Goal: Complete application form

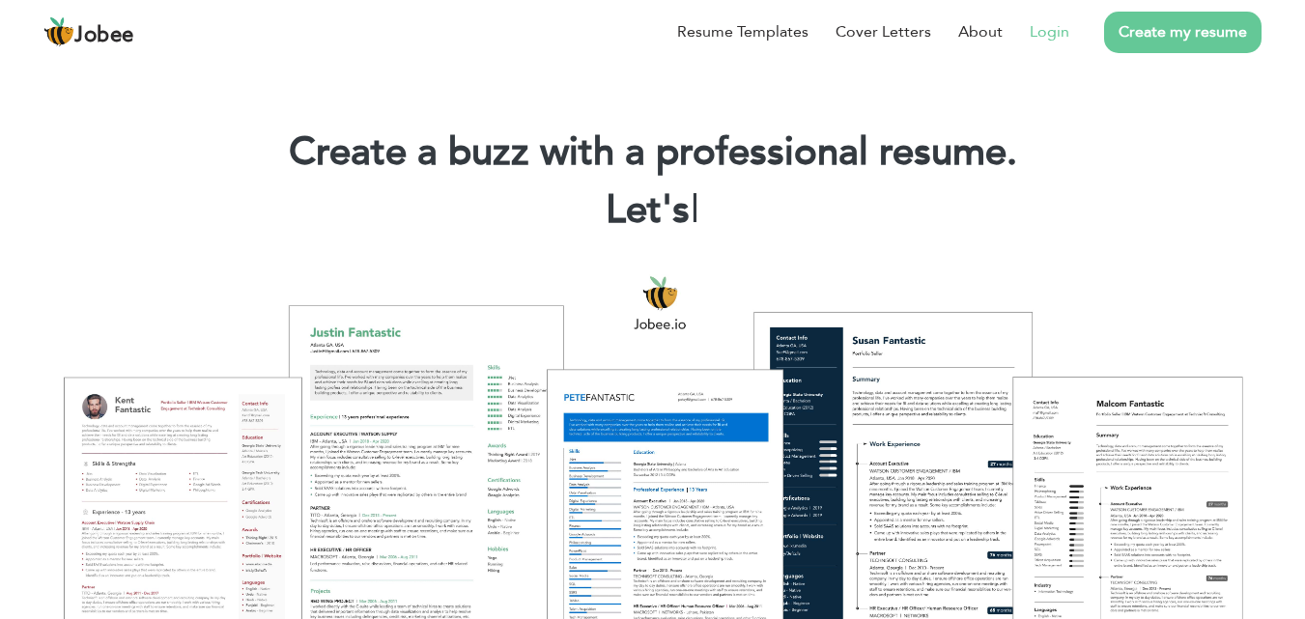
click at [1060, 36] on link "Login" at bounding box center [1050, 31] width 40 height 23
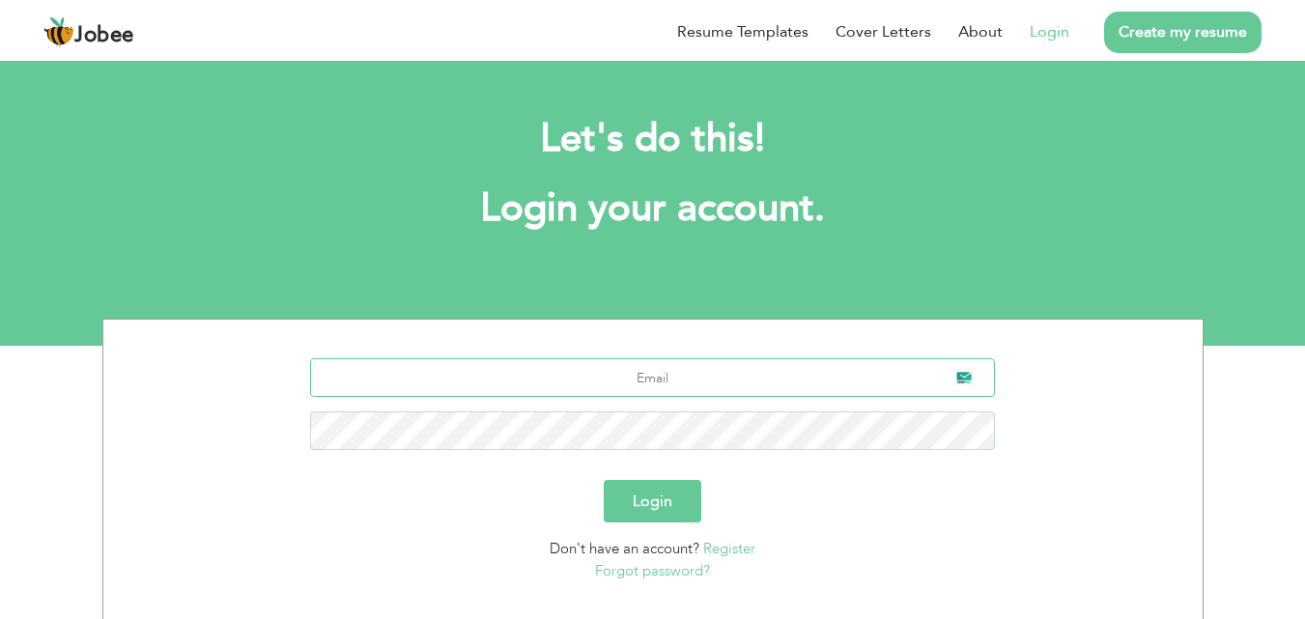
click at [665, 376] on input "text" at bounding box center [652, 377] width 685 height 39
click at [725, 550] on link "Register" at bounding box center [729, 548] width 52 height 19
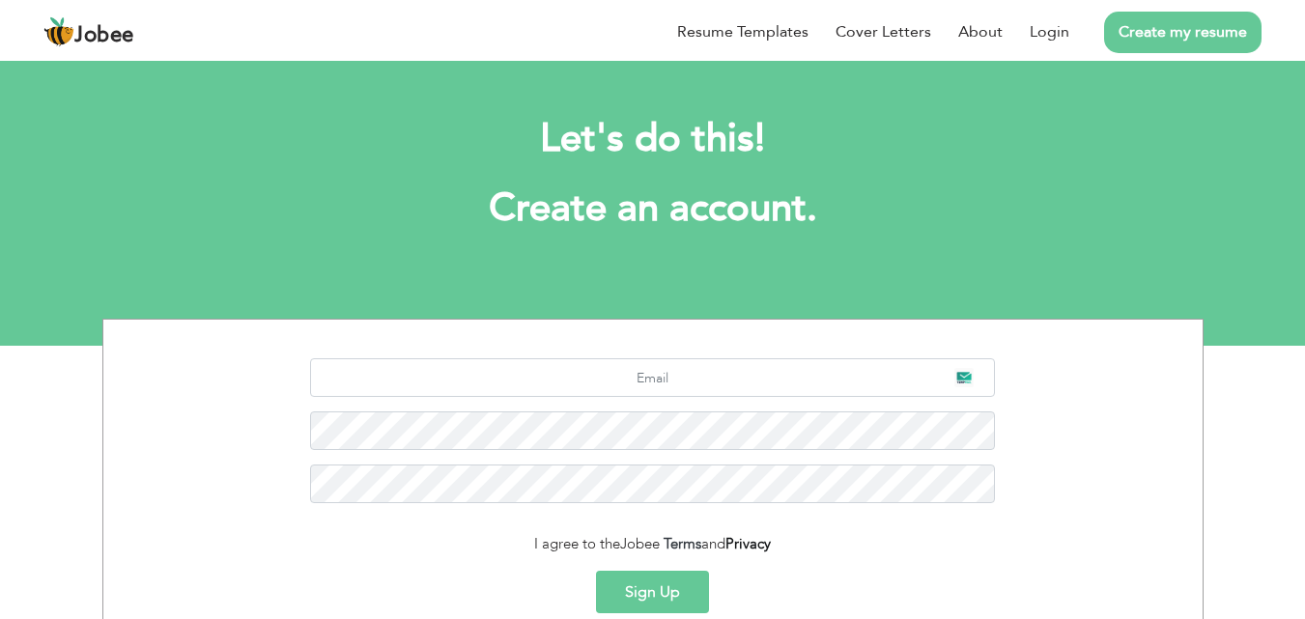
scroll to position [128, 0]
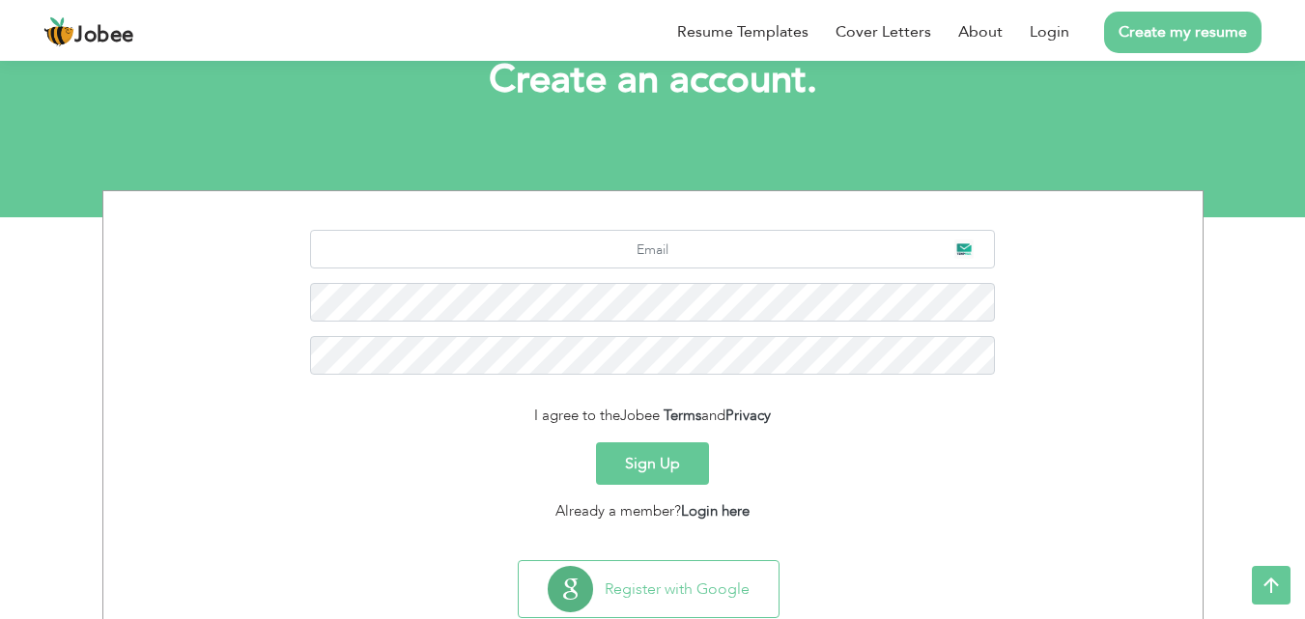
click at [630, 227] on section "I agree to the Jobee Terms and Privacy Sign Up Already a member? Login here" at bounding box center [653, 371] width 1070 height 361
click at [643, 241] on input "text" at bounding box center [652, 249] width 685 height 39
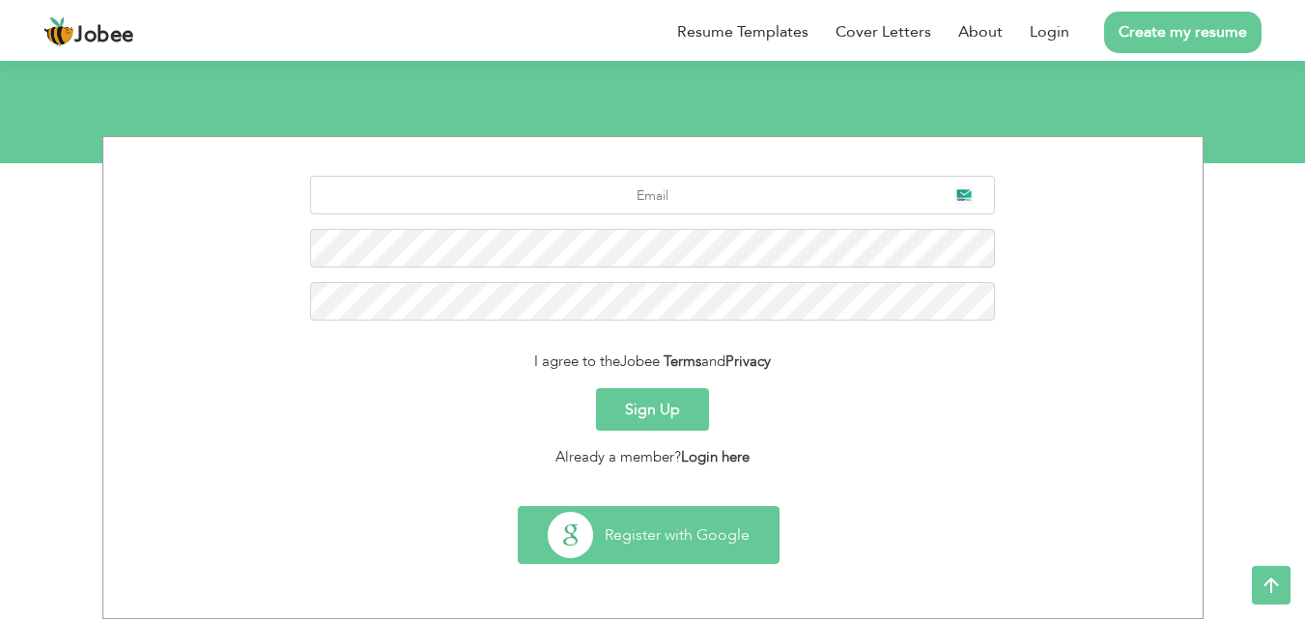
click at [659, 536] on button "Register with Google" at bounding box center [649, 535] width 260 height 56
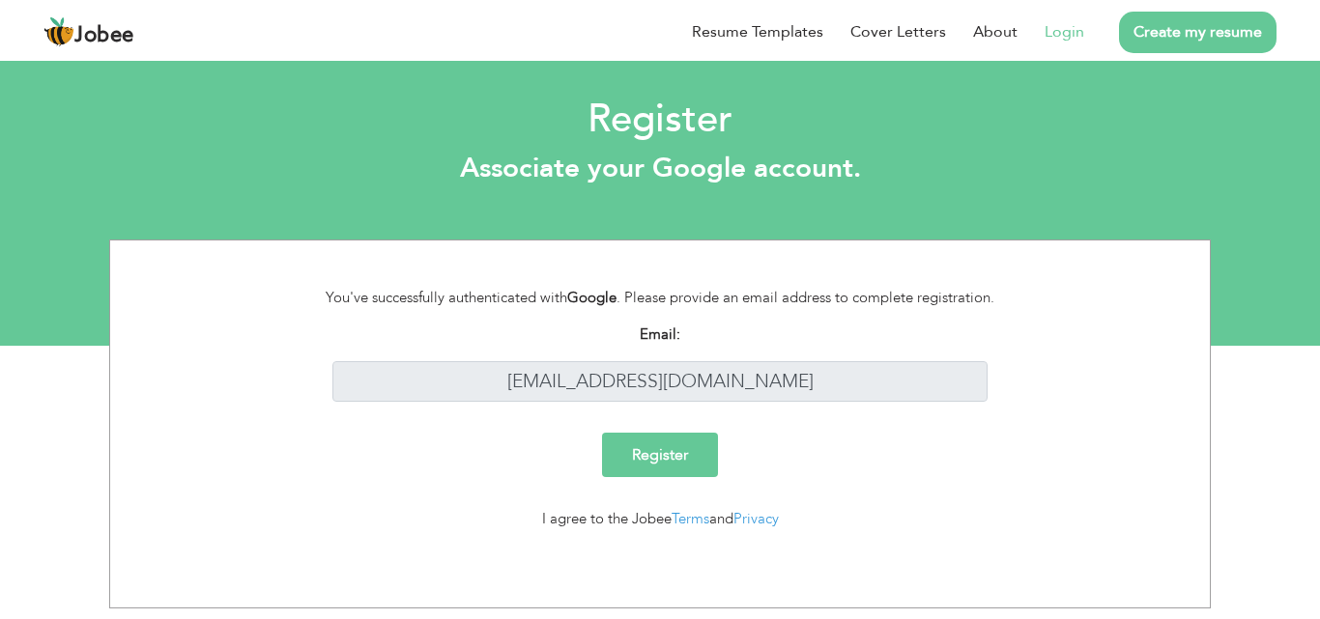
click at [667, 471] on input "Register" at bounding box center [660, 455] width 116 height 44
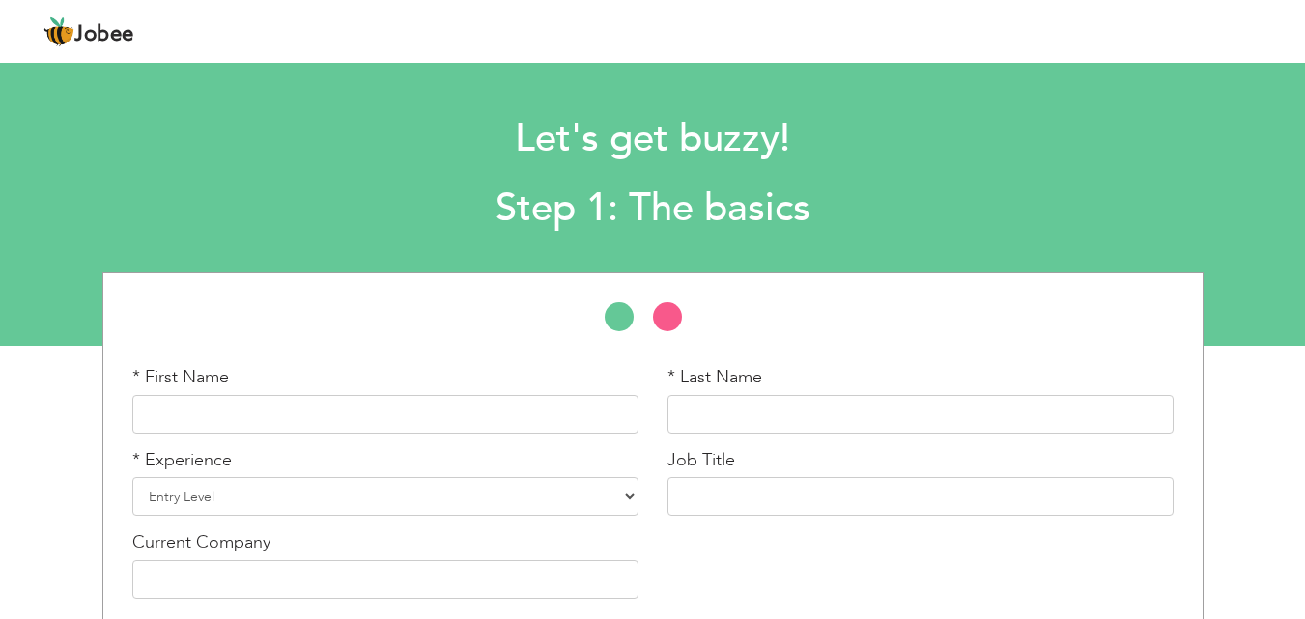
scroll to position [82, 0]
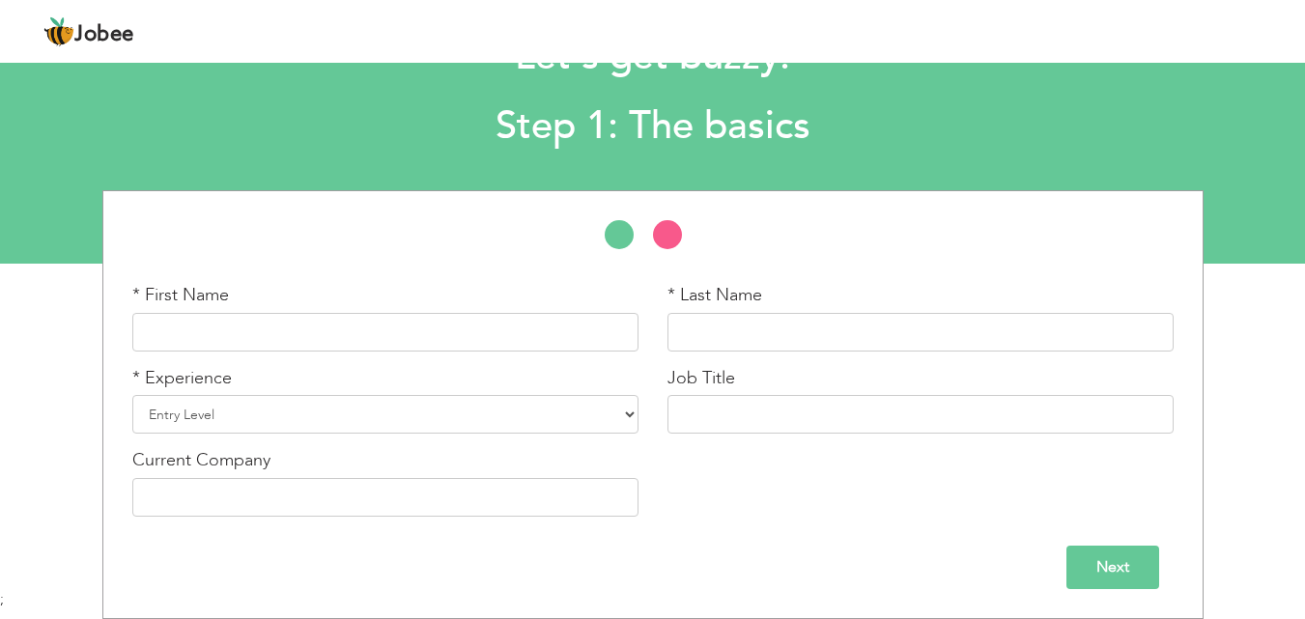
click at [255, 305] on div "* First Name" at bounding box center [385, 317] width 506 height 69
click at [268, 345] on input "text" at bounding box center [385, 332] width 506 height 39
click at [256, 413] on select "Entry Level Less than 1 Year 1 Year 2 Years 3 Years 4 Years 5 Years 6 Years 7 Y…" at bounding box center [385, 414] width 506 height 39
click at [1123, 559] on input "Next" at bounding box center [1112, 567] width 93 height 43
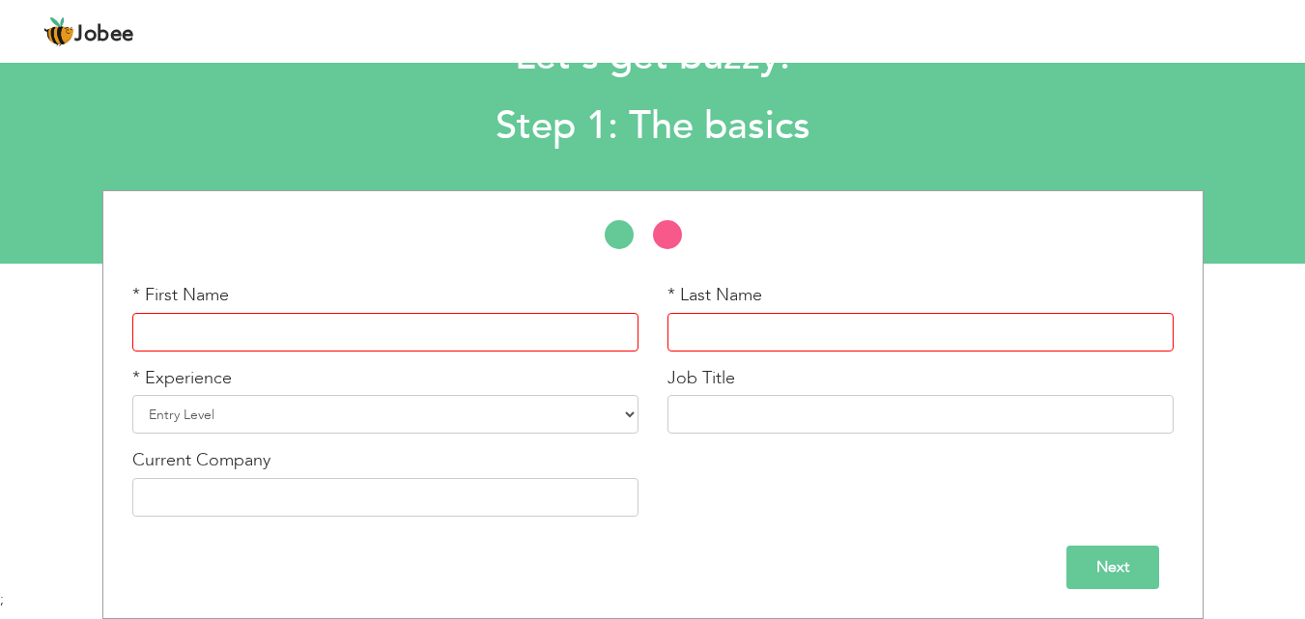
click at [493, 342] on input "text" at bounding box center [385, 332] width 506 height 39
type input "Noman"
click at [840, 346] on input "text" at bounding box center [921, 332] width 506 height 39
type input "Akram"
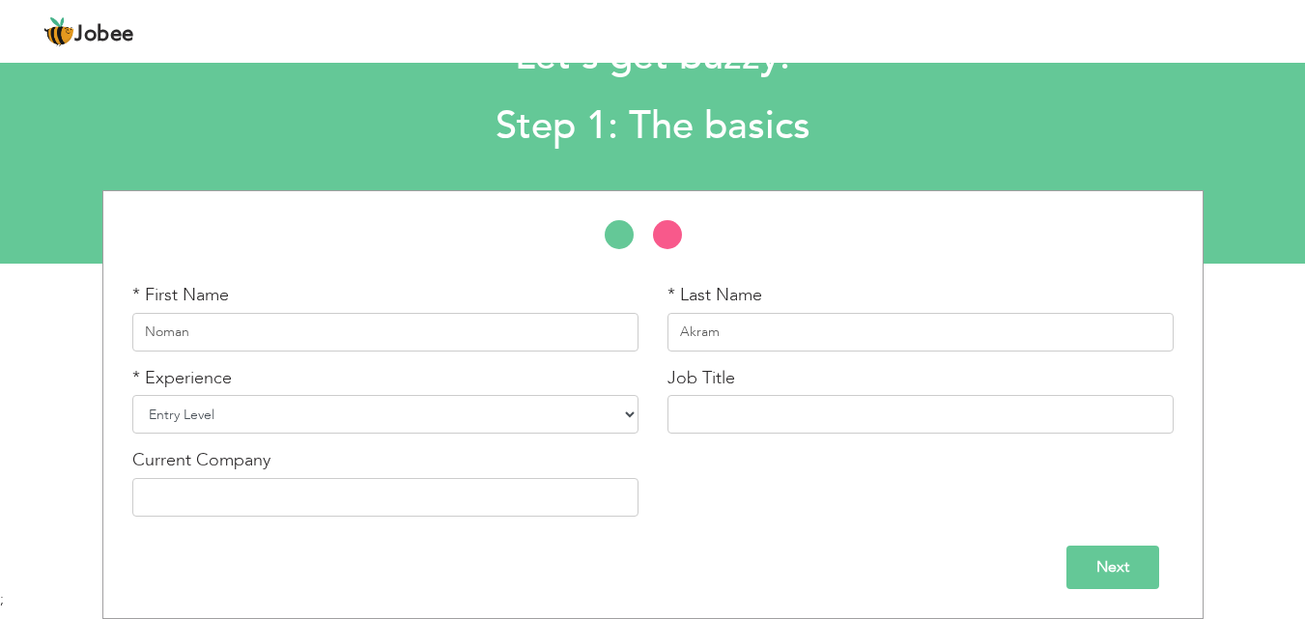
click at [618, 403] on select "Entry Level Less than 1 Year 1 Year 2 Years 3 Years 4 Years 5 Years 6 Years 7 Y…" at bounding box center [385, 414] width 506 height 39
select select "2"
click at [132, 395] on select "Entry Level Less than 1 Year 1 Year 2 Years 3 Years 4 Years 5 Years 6 Years 7 Y…" at bounding box center [385, 414] width 506 height 39
click at [744, 414] on input "text" at bounding box center [921, 414] width 506 height 39
type input "SEO Interny"
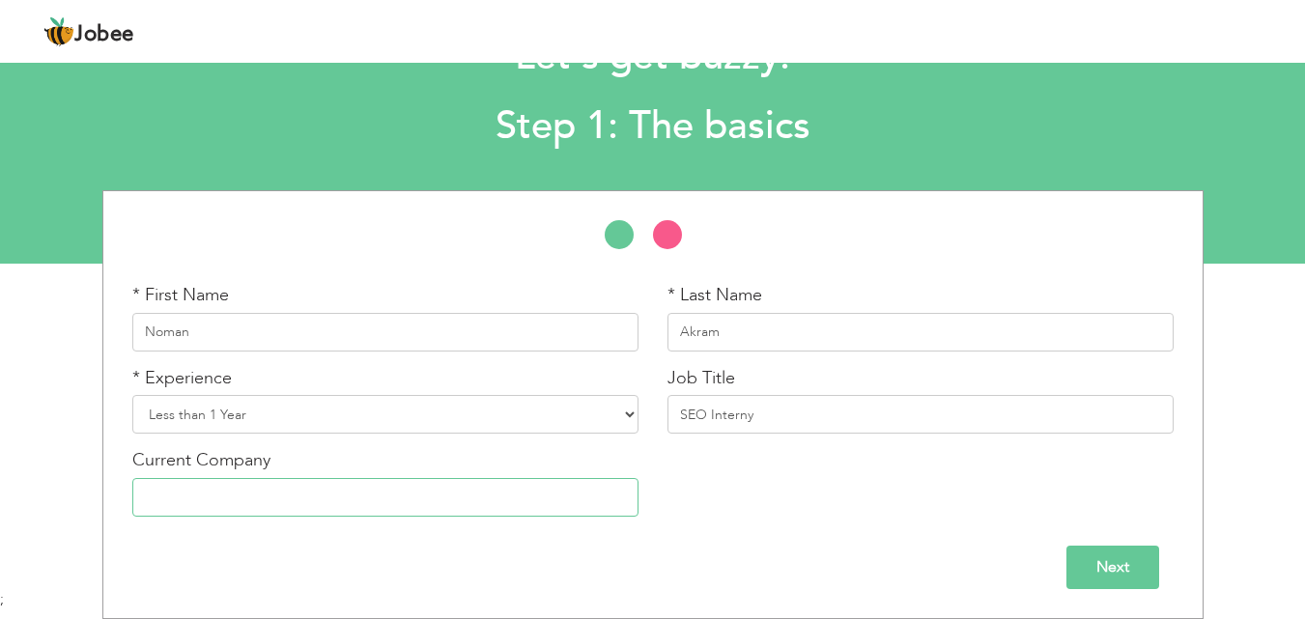
click at [543, 511] on input "text" at bounding box center [385, 497] width 506 height 39
type input "Sitbuzz"
click at [1079, 575] on input "Next" at bounding box center [1112, 567] width 93 height 43
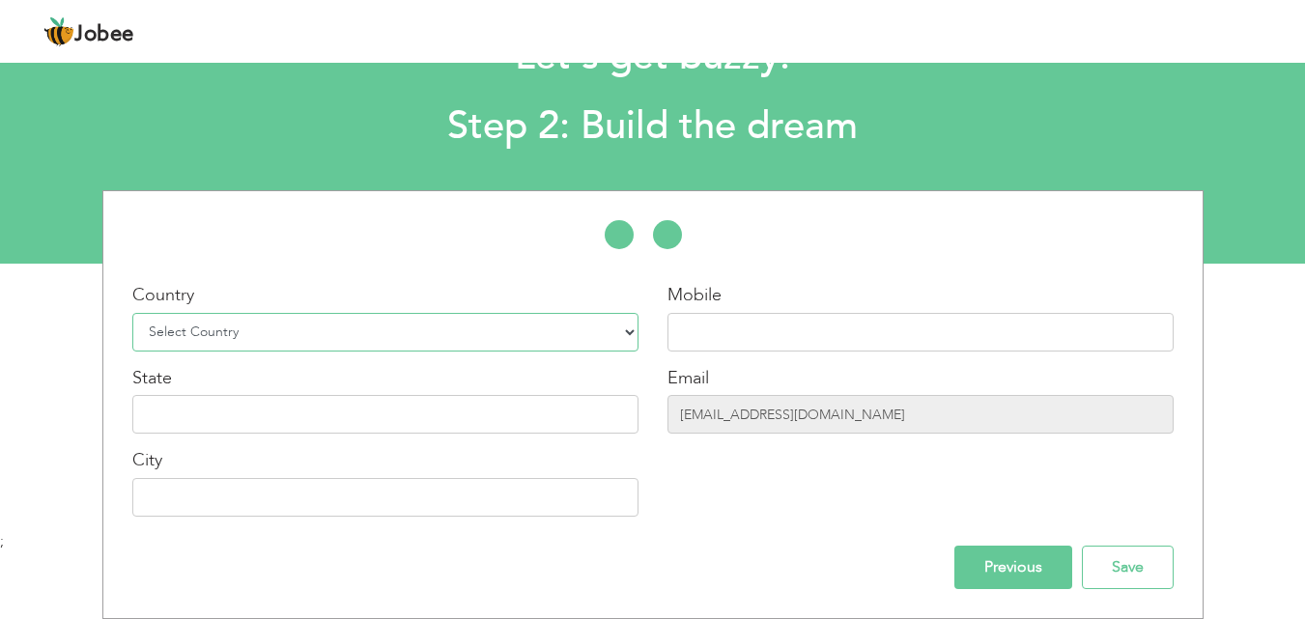
click at [326, 335] on select "Select Country Afghanistan Albania Algeria American Samoa Andorra Angola Anguil…" at bounding box center [385, 332] width 506 height 39
select select "166"
click at [132, 313] on select "Select Country Afghanistan Albania Algeria American Samoa Andorra Angola Anguil…" at bounding box center [385, 332] width 506 height 39
click at [751, 345] on input "text" at bounding box center [921, 332] width 506 height 39
type input "03084044323"
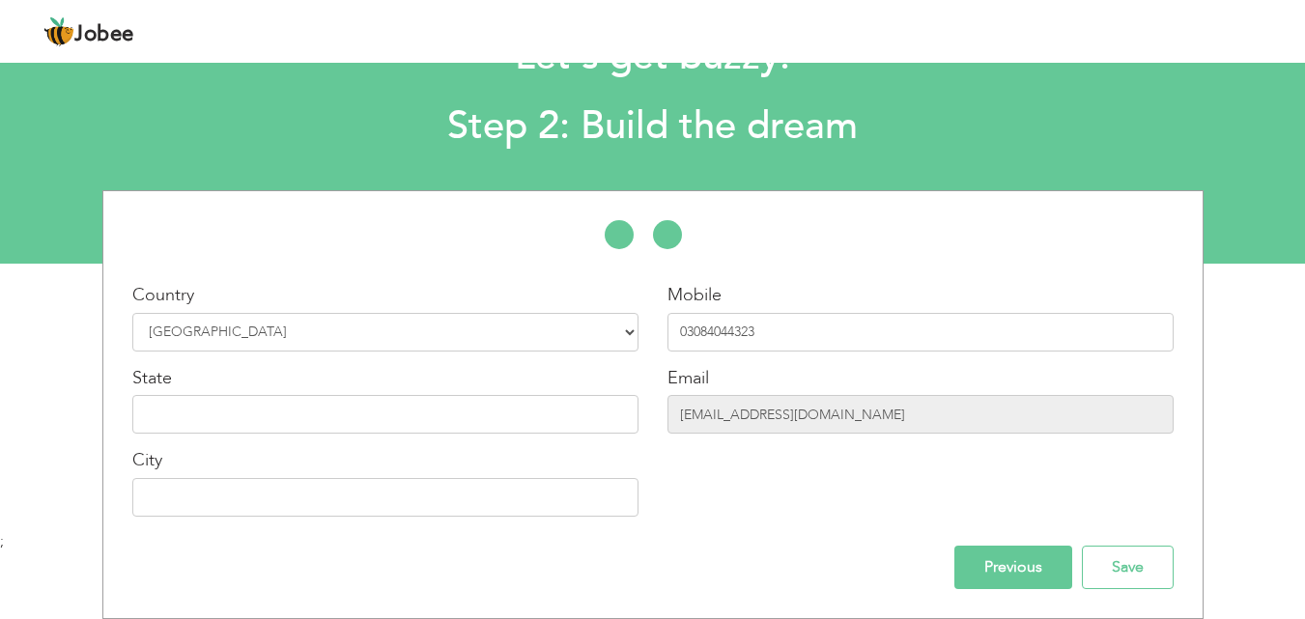
click at [248, 392] on div "State" at bounding box center [385, 400] width 506 height 69
click at [258, 414] on input "text" at bounding box center [385, 414] width 506 height 39
type input "Punjab"
click at [324, 497] on input "text" at bounding box center [385, 497] width 506 height 39
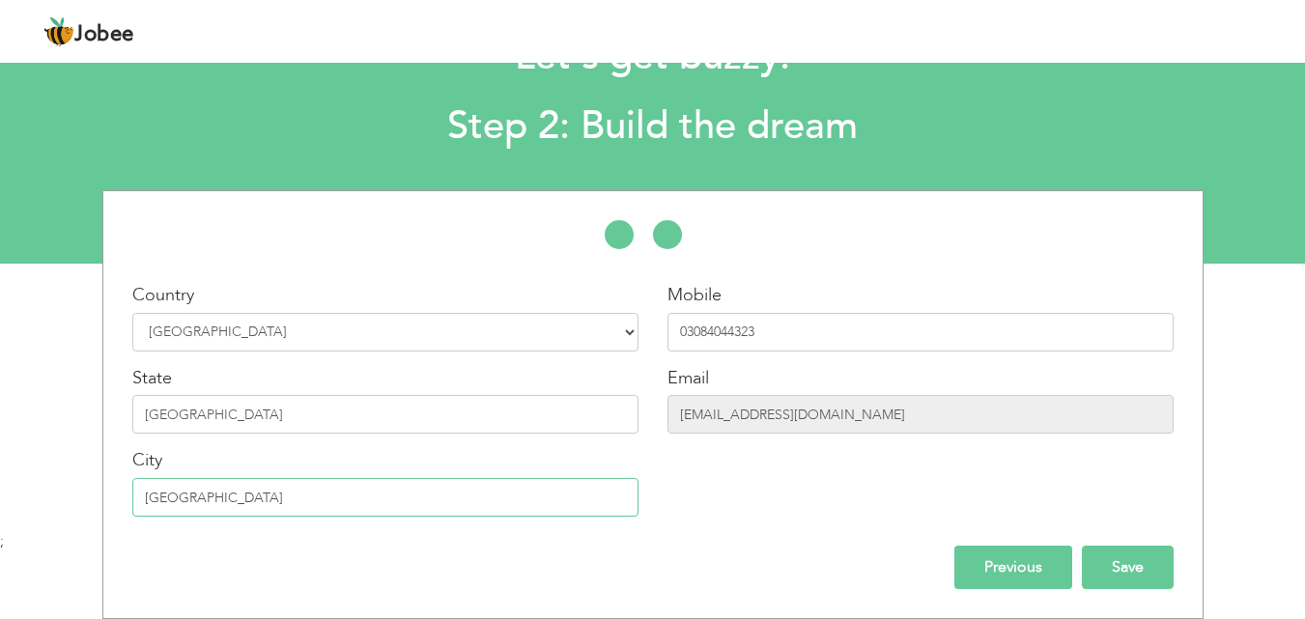
type input "Lahore"
click at [1141, 559] on input "Save" at bounding box center [1128, 567] width 92 height 43
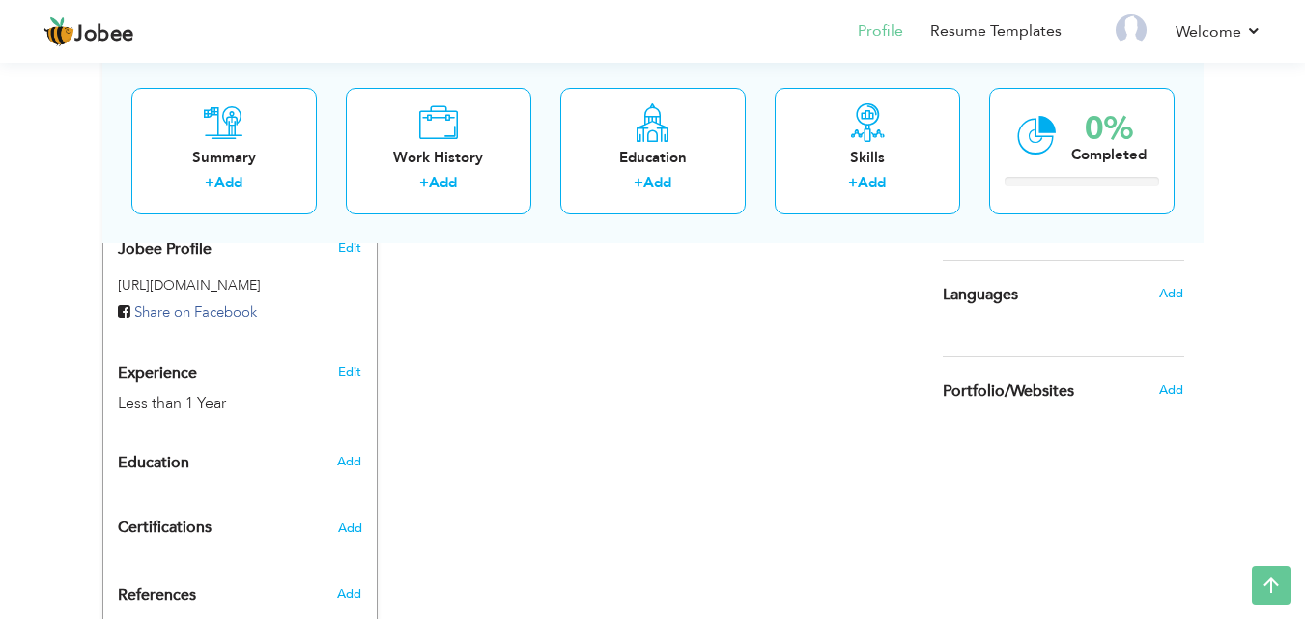
scroll to position [746, 0]
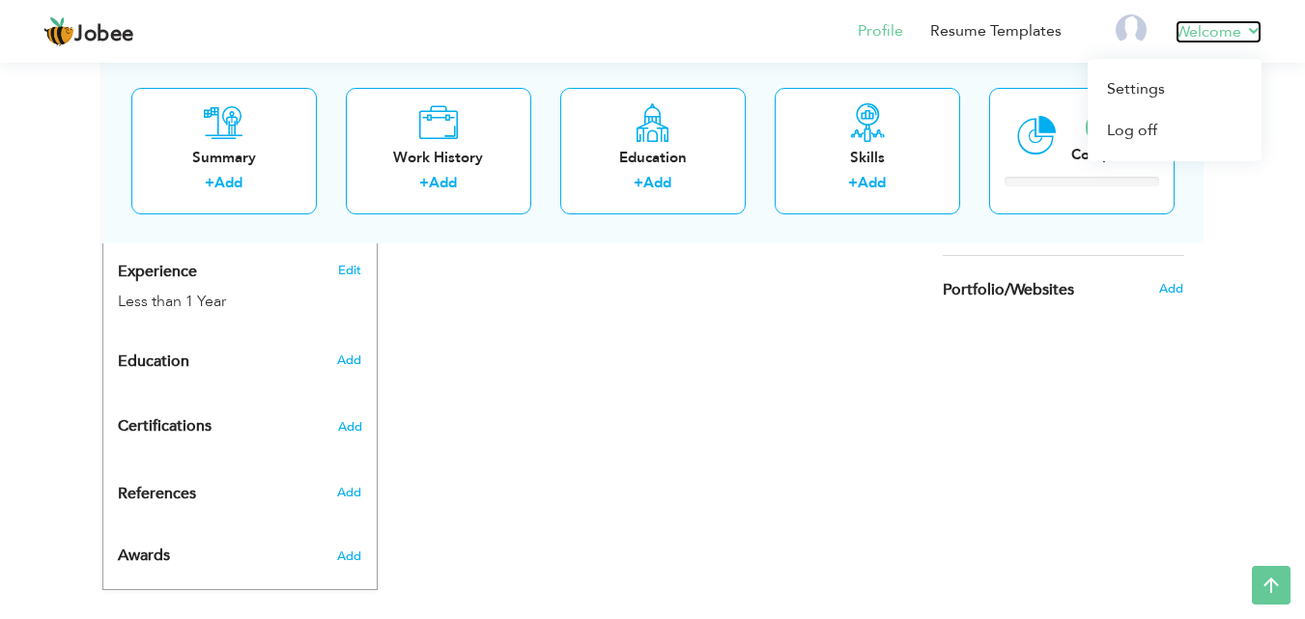
click at [1226, 34] on link "Welcome" at bounding box center [1219, 31] width 86 height 23
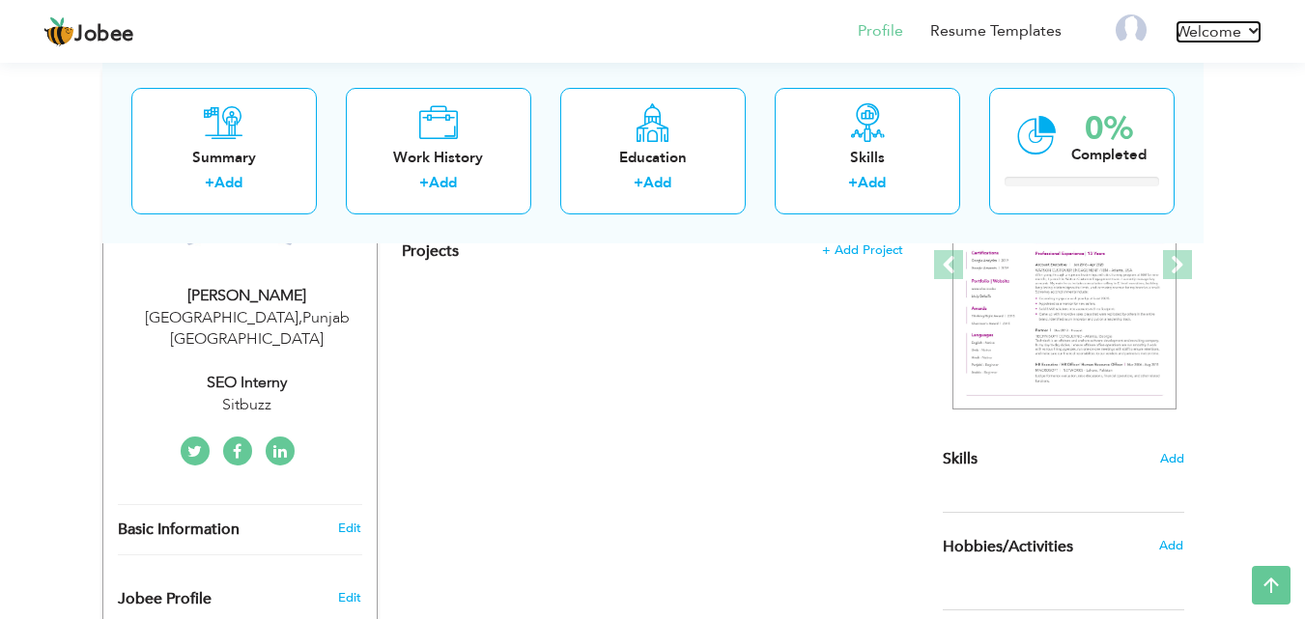
scroll to position [0, 0]
